Goal: Task Accomplishment & Management: Use online tool/utility

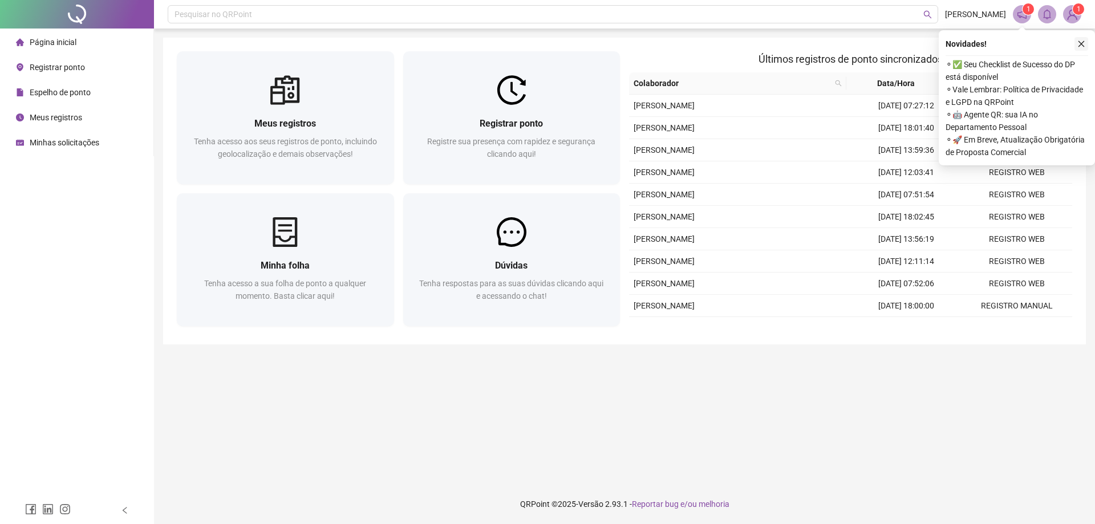
click at [512, 126] on span "Registrar ponto" at bounding box center [511, 123] width 63 height 11
click at [1079, 46] on icon "close" at bounding box center [1082, 44] width 6 height 6
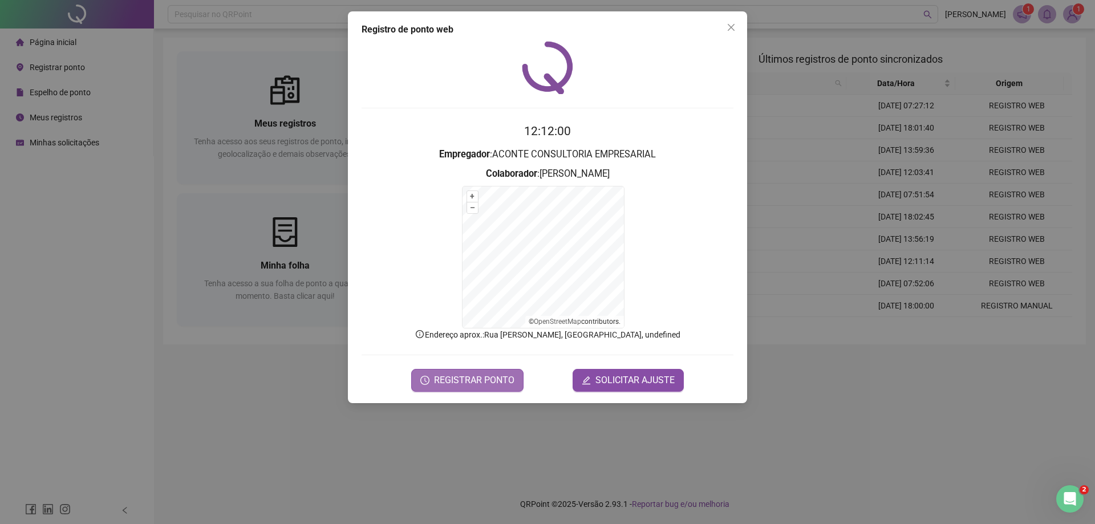
click at [482, 387] on button "REGISTRAR PONTO" at bounding box center [467, 380] width 112 height 23
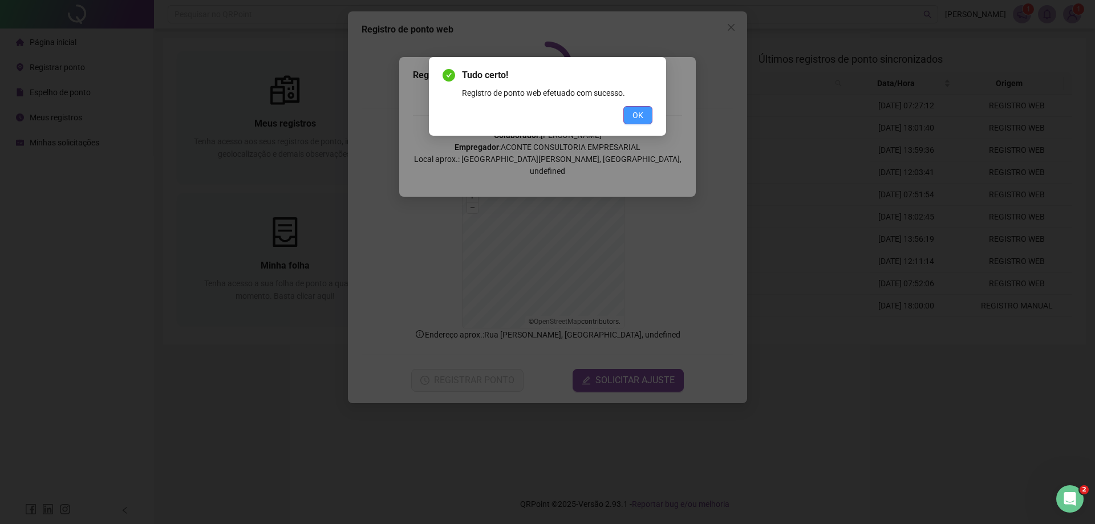
click at [642, 119] on span "OK" at bounding box center [638, 115] width 11 height 13
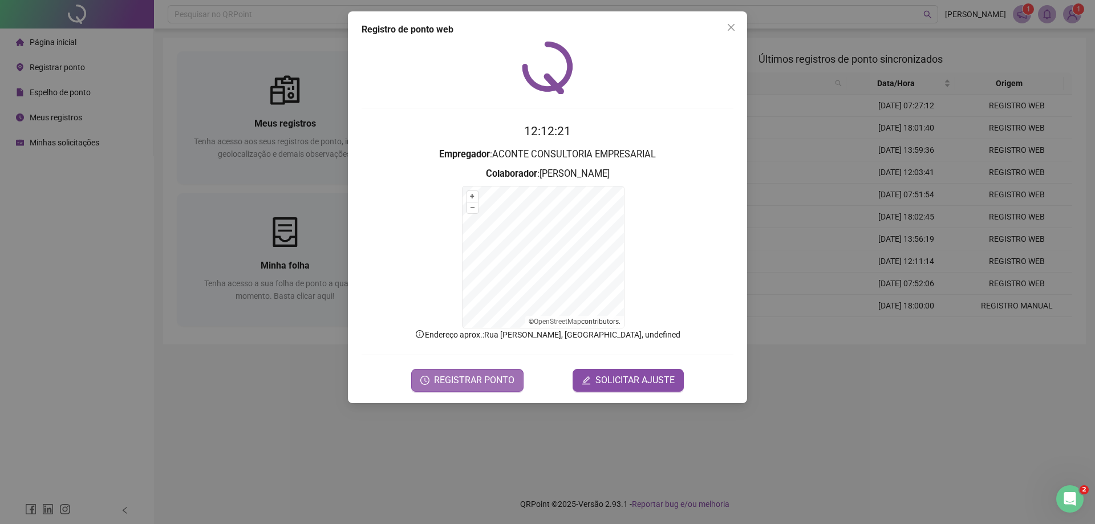
click at [459, 378] on span "REGISTRAR PONTO" at bounding box center [474, 381] width 80 height 14
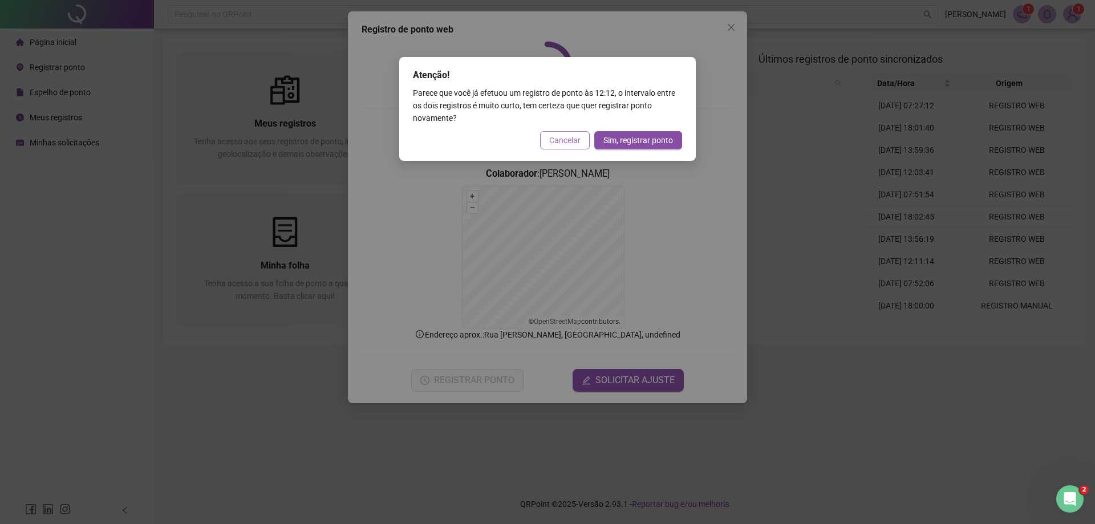
click at [559, 137] on span "Cancelar" at bounding box center [564, 140] width 31 height 13
